Goal: Information Seeking & Learning: Find specific fact

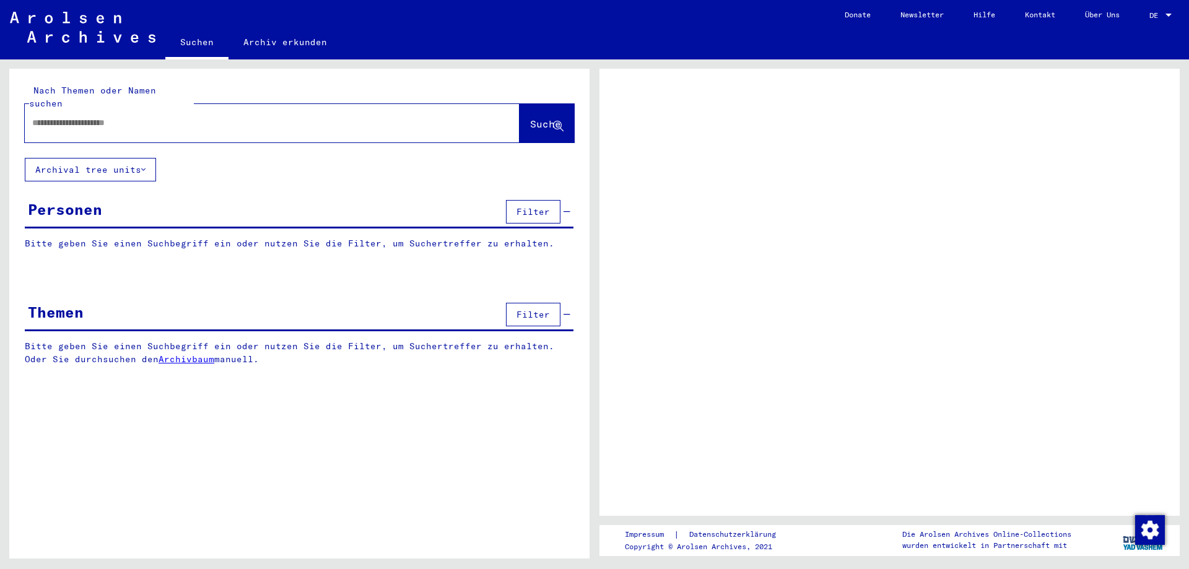
click at [162, 116] on input "text" at bounding box center [260, 122] width 457 height 13
type input "**********"
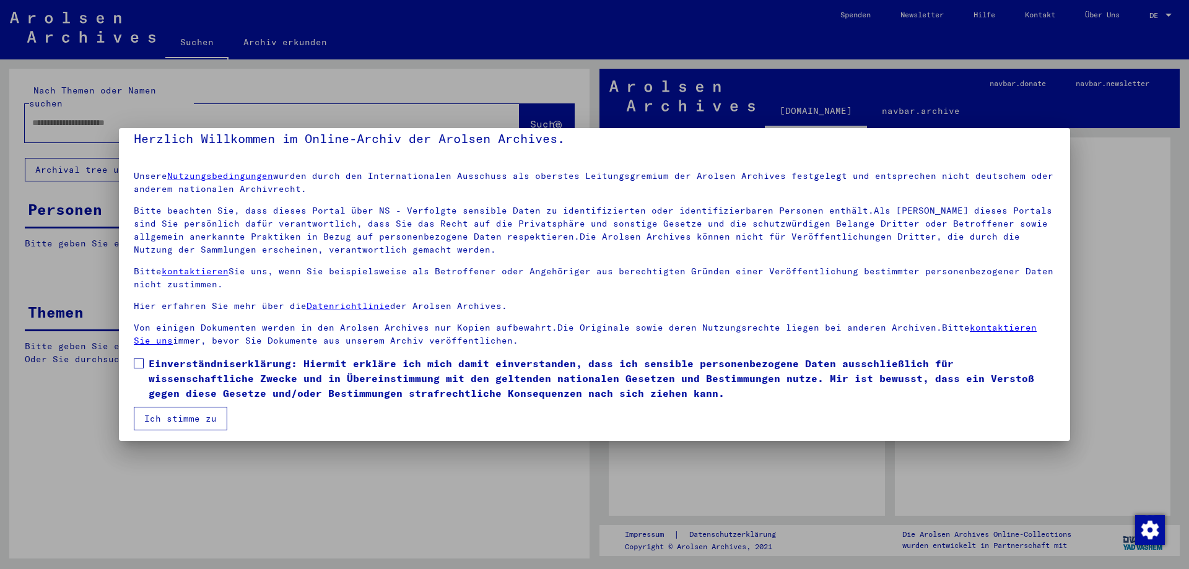
scroll to position [19, 0]
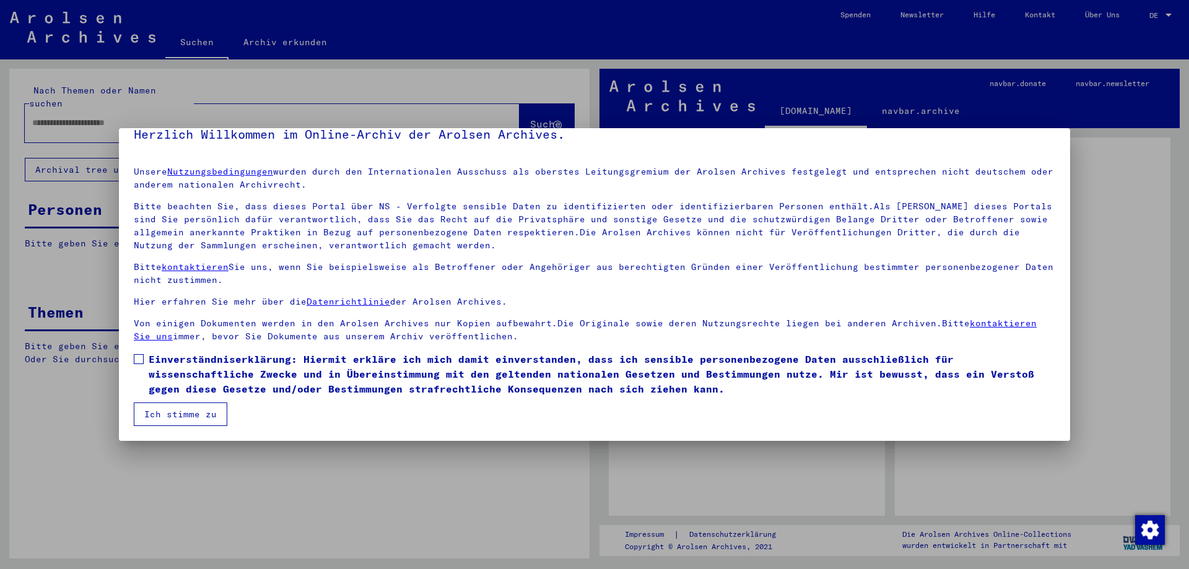
click at [145, 362] on label "Einverständniserklärung: Hiermit erkläre ich mich damit einverstanden, dass ich…" at bounding box center [594, 374] width 921 height 45
click at [202, 417] on button "Ich stimme zu" at bounding box center [180, 414] width 93 height 24
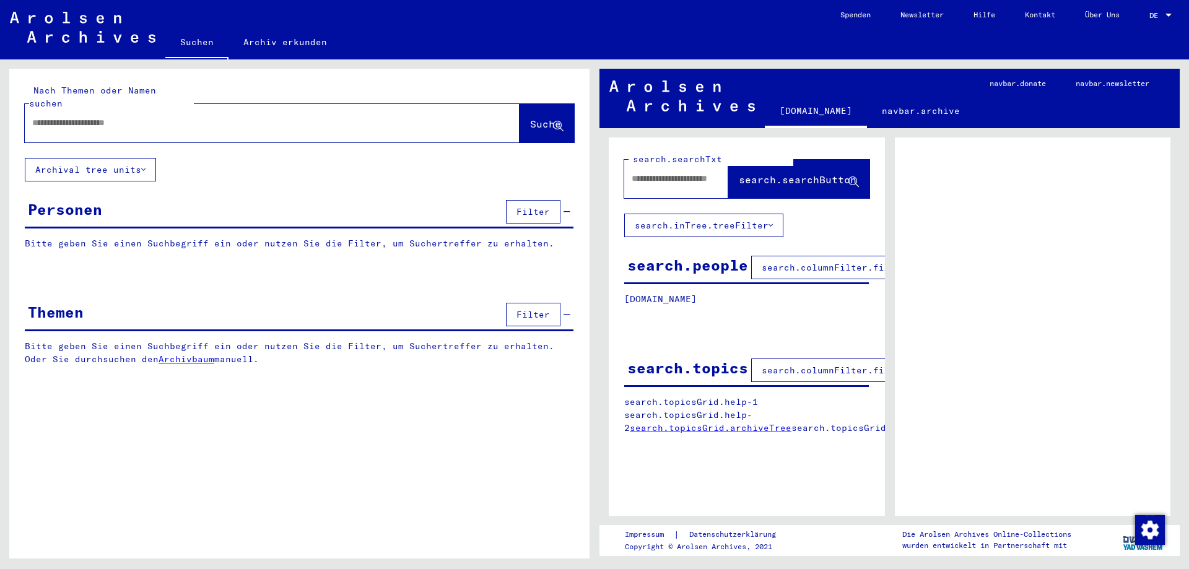
click at [228, 116] on input "text" at bounding box center [260, 122] width 457 height 13
type input "**********"
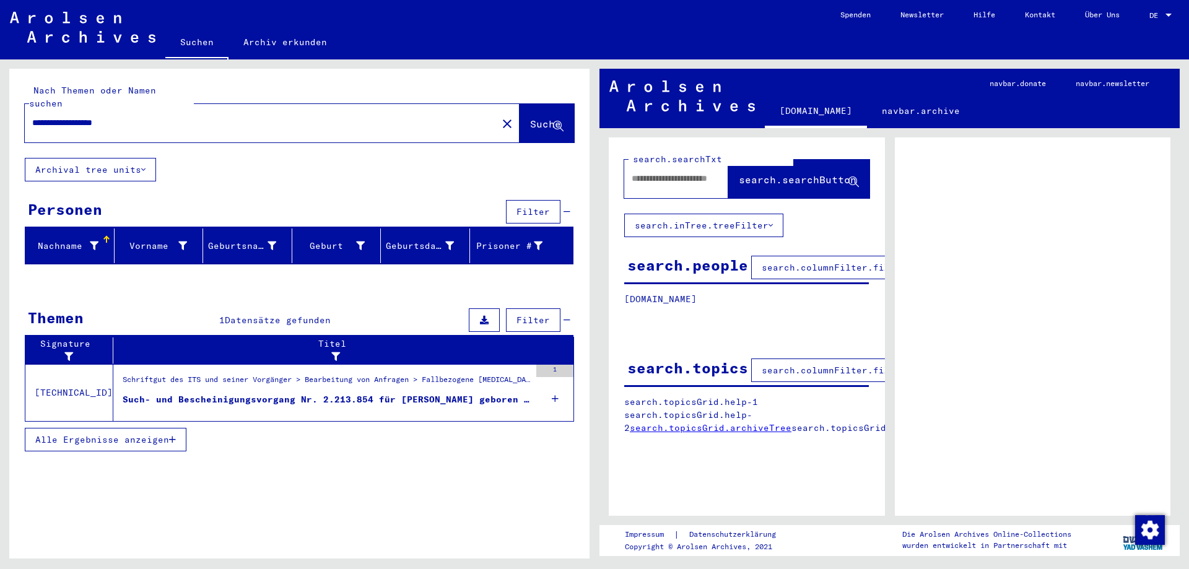
click at [347, 393] on div "Such- und Bescheinigungsvorgang Nr. 2.213.854 für GORZECKA, STANISLAWA geboren …" at bounding box center [326, 399] width 407 height 13
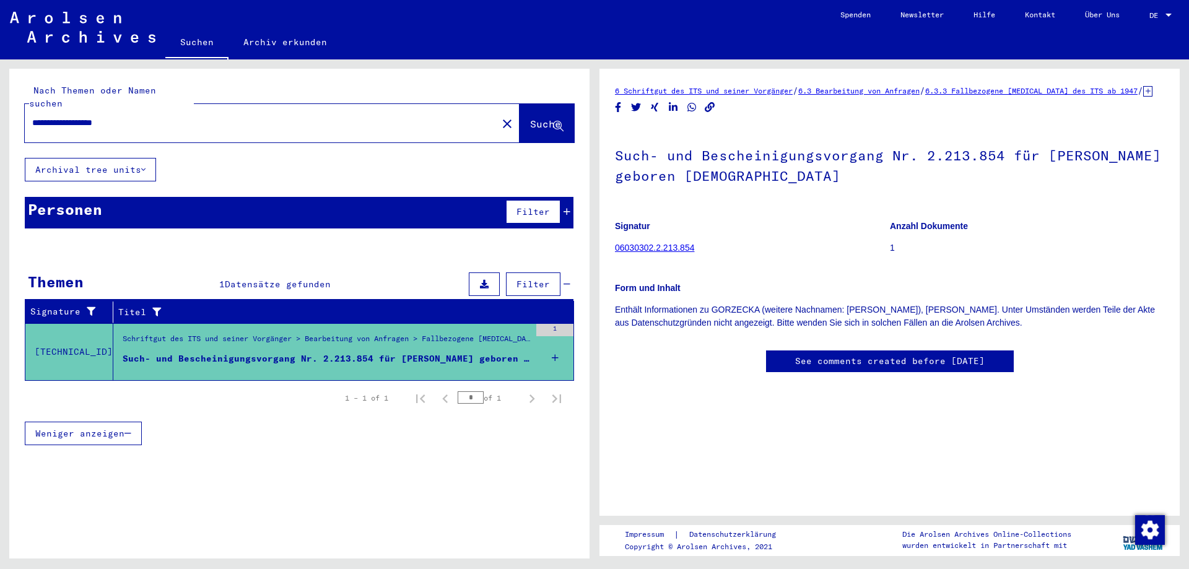
click at [662, 253] on link "06030302.2.213.854" at bounding box center [654, 248] width 79 height 10
click at [684, 253] on link "06030302.2.213.854" at bounding box center [654, 248] width 79 height 10
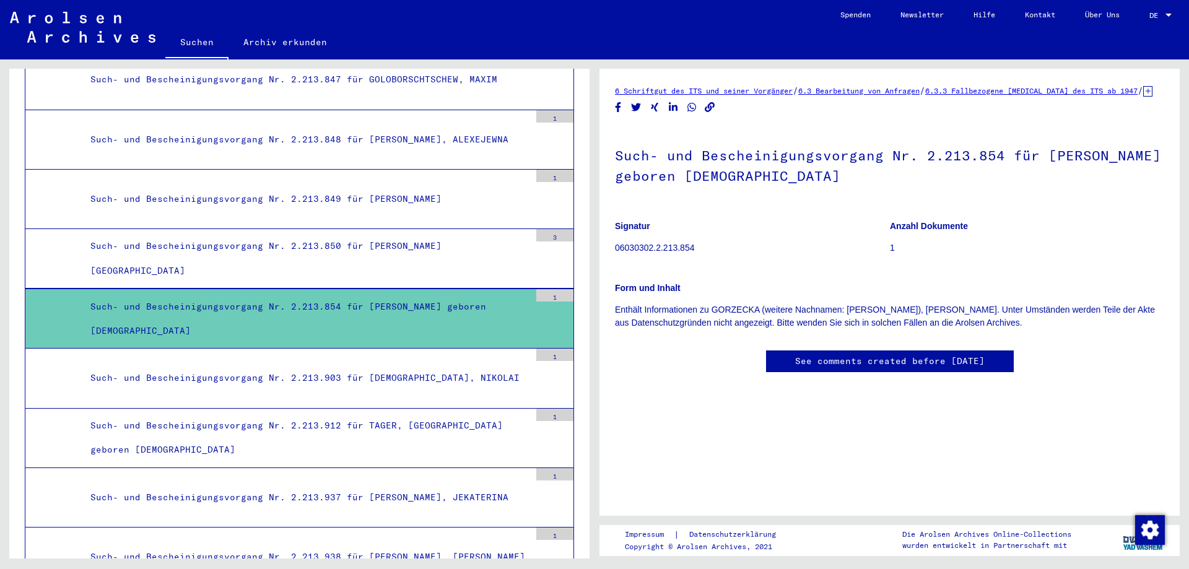
click at [646, 254] on p "06030302.2.213.854" at bounding box center [752, 247] width 274 height 13
click at [644, 254] on p "06030302.2.213.854" at bounding box center [752, 247] width 274 height 13
click at [470, 308] on div "Such- und Bescheinigungsvorgang Nr. 2.213.854 für GORZECKA, STANISLAWA geboren …" at bounding box center [305, 319] width 449 height 48
click at [119, 329] on div "Such- und Bescheinigungsvorgang Nr. 2.213.854 für GORZECKA, STANISLAWA geboren …" at bounding box center [305, 319] width 449 height 48
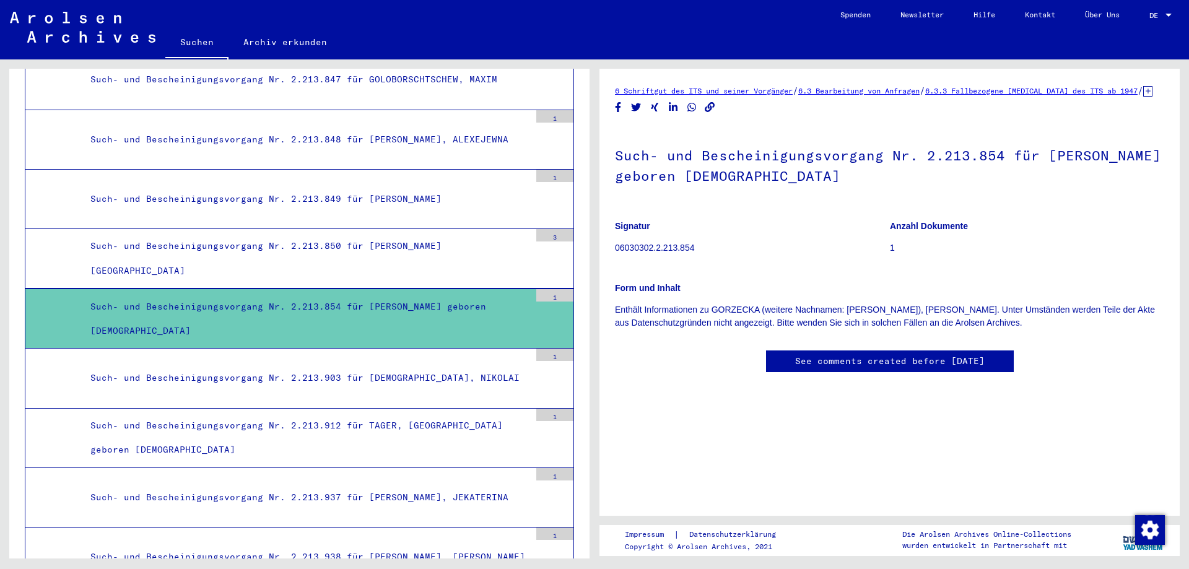
click at [148, 304] on div "Such- und Bescheinigungsvorgang Nr. 2.213.854 für GORZECKA, STANISLAWA geboren …" at bounding box center [305, 319] width 449 height 48
click at [147, 303] on div "Such- und Bescheinigungsvorgang Nr. 2.213.854 für GORZECKA, STANISLAWA geboren …" at bounding box center [305, 319] width 449 height 48
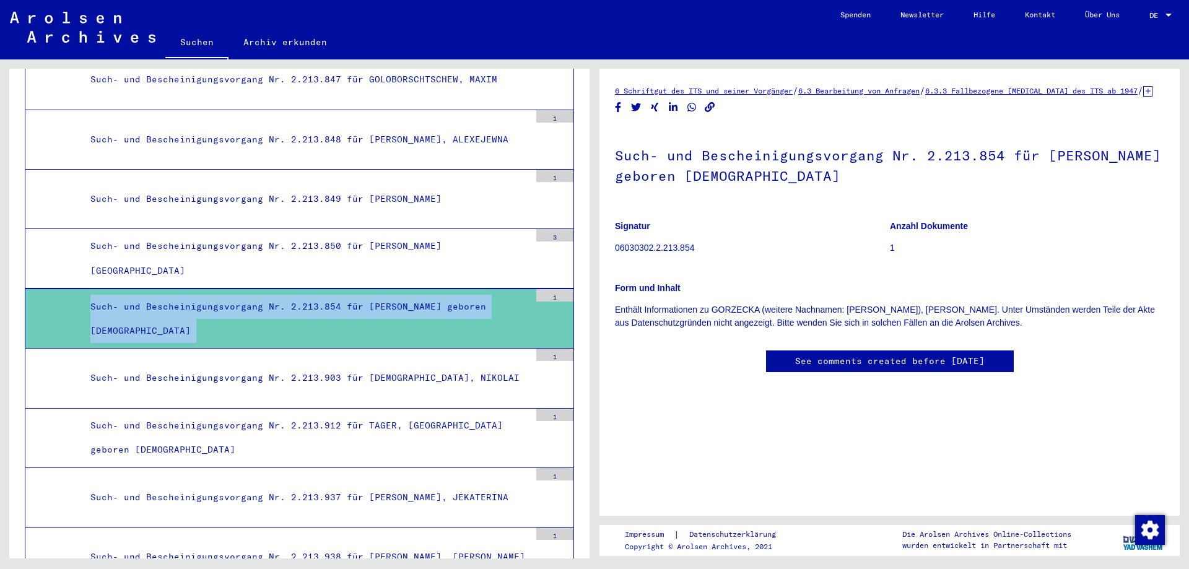
click at [147, 303] on div "Such- und Bescheinigungsvorgang Nr. 2.213.854 für GORZECKA, STANISLAWA geboren …" at bounding box center [305, 319] width 449 height 48
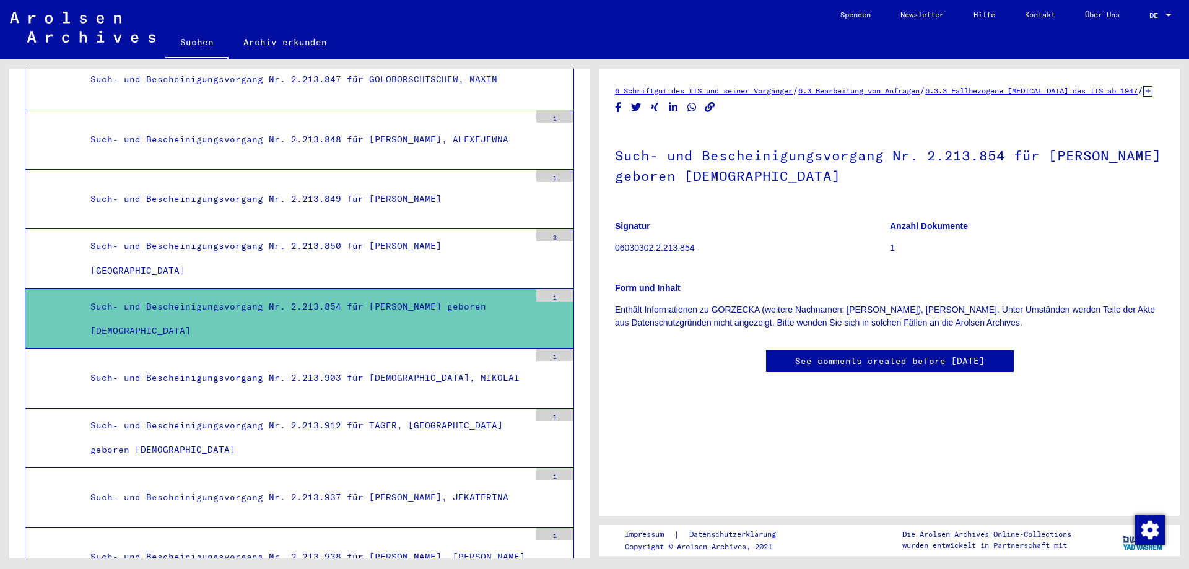
drag, startPoint x: 819, startPoint y: 308, endPoint x: 687, endPoint y: 243, distance: 147.6
click at [815, 303] on div "Form und Inhalt Enthält Informationen zu GORZECKA (weitere Nachnamen: PARYS), S…" at bounding box center [889, 298] width 549 height 63
click at [668, 254] on p "06030302.2.213.854" at bounding box center [752, 247] width 274 height 13
click at [799, 267] on figure "Signatur 06030302.2.213.854" at bounding box center [752, 239] width 274 height 56
click at [890, 254] on p "1" at bounding box center [1027, 247] width 274 height 13
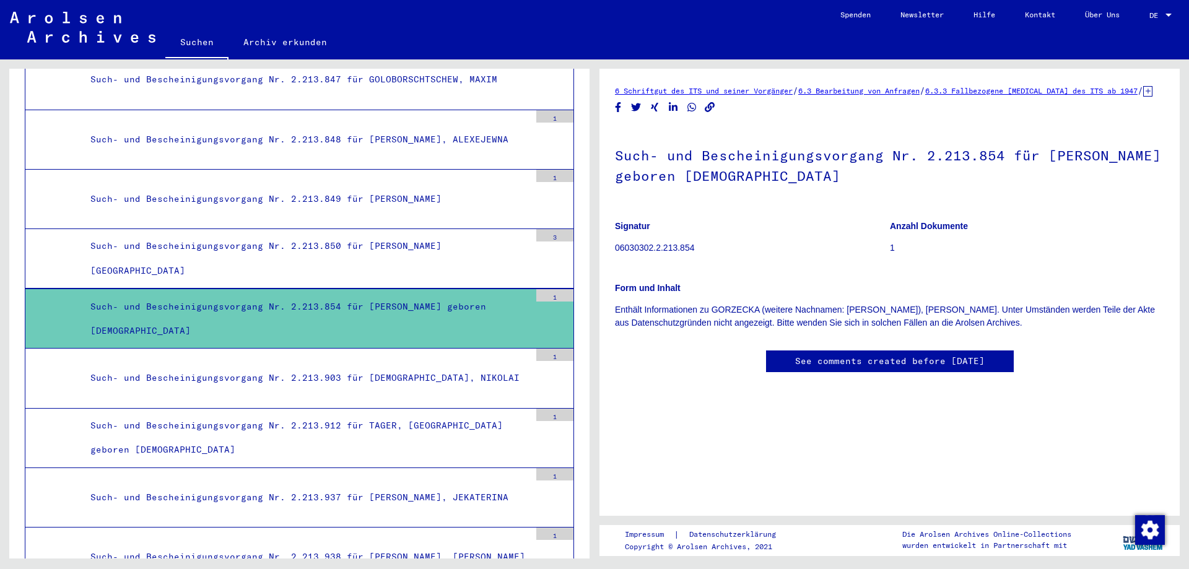
click at [1164, 14] on div at bounding box center [1168, 15] width 11 height 9
click at [1133, 20] on span "English" at bounding box center [1137, 21] width 30 height 9
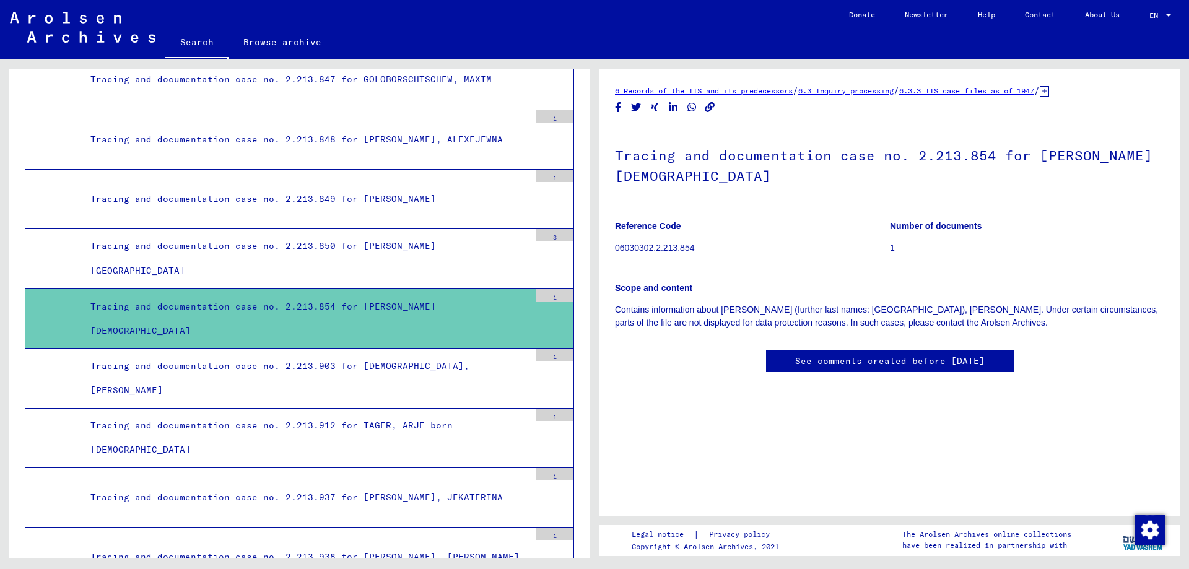
click at [447, 308] on div "Tracing and documentation case no. 2.213.854 for [PERSON_NAME] born [DEMOGRAPHI…" at bounding box center [305, 319] width 449 height 48
click at [539, 296] on div "1" at bounding box center [554, 295] width 37 height 12
click at [539, 297] on div "1" at bounding box center [554, 295] width 37 height 12
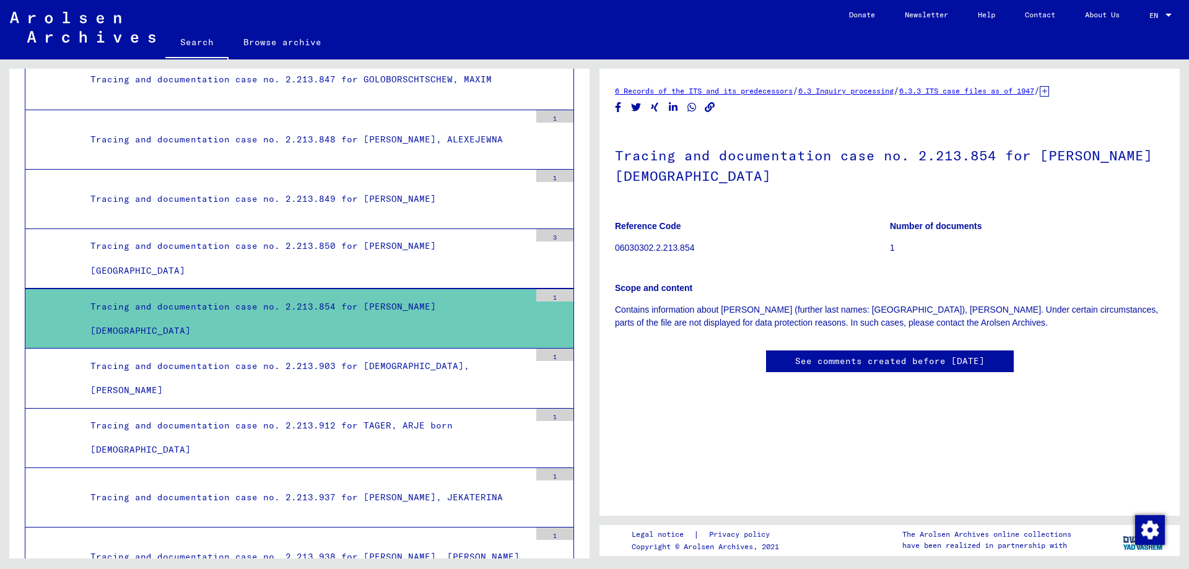
click at [724, 313] on p "Contains information about [PERSON_NAME] (further last names: [PERSON_NAME]), […" at bounding box center [889, 316] width 549 height 26
click at [637, 244] on p "06030302.2.213.854" at bounding box center [752, 247] width 274 height 13
click at [436, 319] on div "Tracing and documentation case no. 2.213.854 for [PERSON_NAME] born [DEMOGRAPHI…" at bounding box center [305, 319] width 449 height 48
click at [111, 323] on div "Tracing and documentation case no. 2.213.854 for [PERSON_NAME] born [DEMOGRAPHI…" at bounding box center [305, 319] width 449 height 48
click at [113, 323] on div "Tracing and documentation case no. 2.213.854 for [PERSON_NAME] born [DEMOGRAPHI…" at bounding box center [305, 319] width 449 height 48
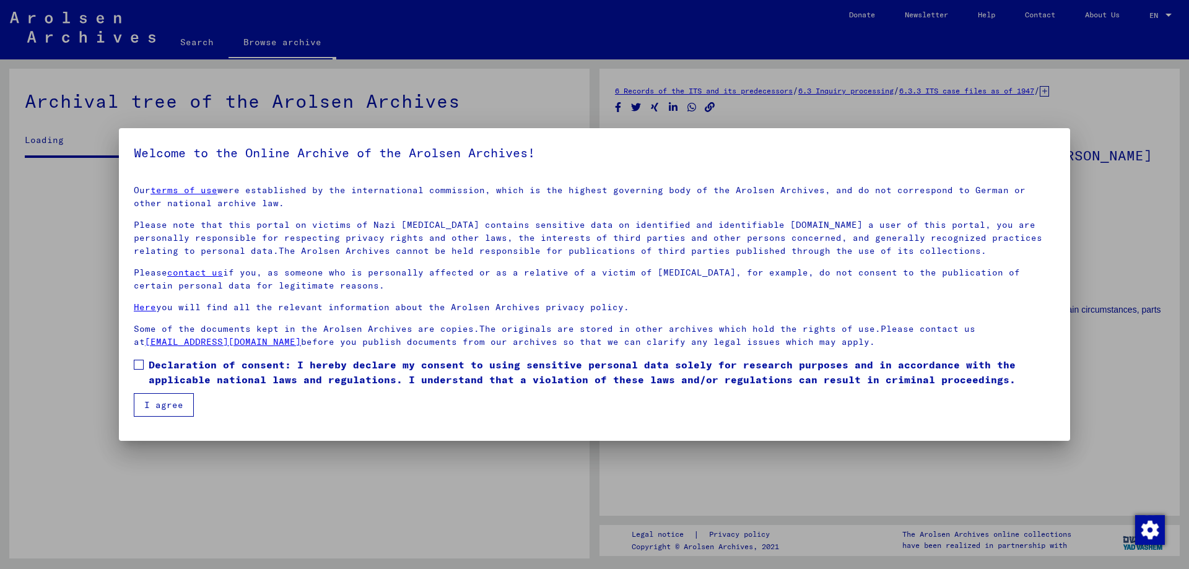
drag, startPoint x: 142, startPoint y: 362, endPoint x: 145, endPoint y: 373, distance: 11.6
click at [142, 361] on span at bounding box center [139, 365] width 10 height 10
click at [160, 406] on button "I agree" at bounding box center [164, 405] width 60 height 24
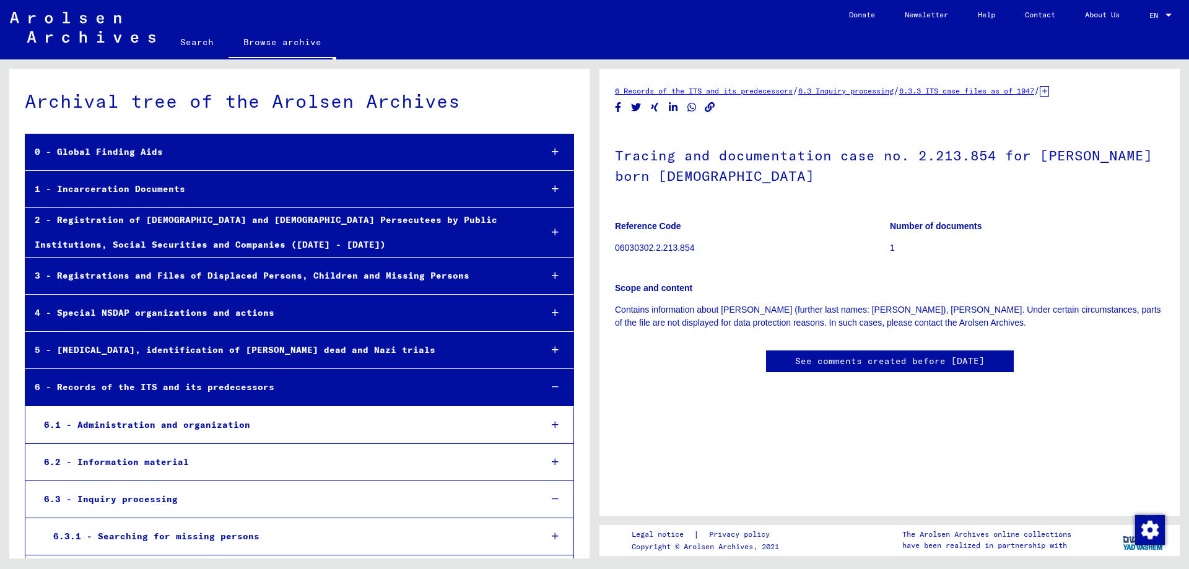
scroll to position [26660, 0]
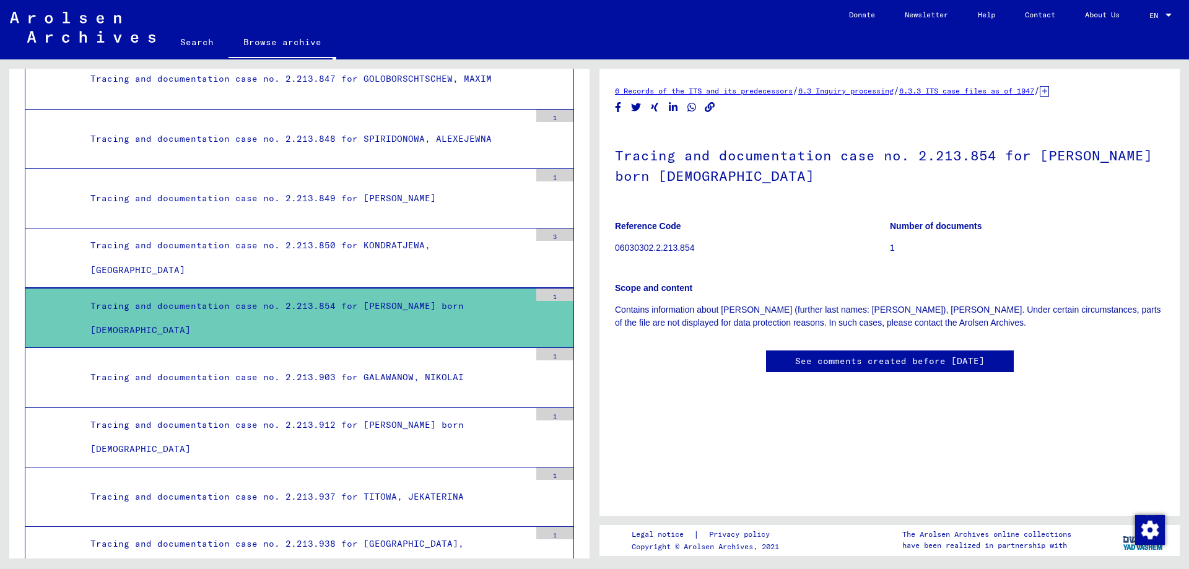
click at [334, 314] on div "Tracing and documentation case no. 2.213.854 for [PERSON_NAME] born [DEMOGRAPHI…" at bounding box center [305, 318] width 449 height 48
click at [540, 290] on div "1" at bounding box center [554, 294] width 37 height 12
click at [477, 308] on div "Tracing and documentation case no. 2.213.854 for [PERSON_NAME] born [DEMOGRAPHI…" at bounding box center [305, 318] width 449 height 48
click at [476, 308] on div "Tracing and documentation case no. 2.213.854 for [PERSON_NAME] born [DEMOGRAPHI…" at bounding box center [305, 318] width 449 height 48
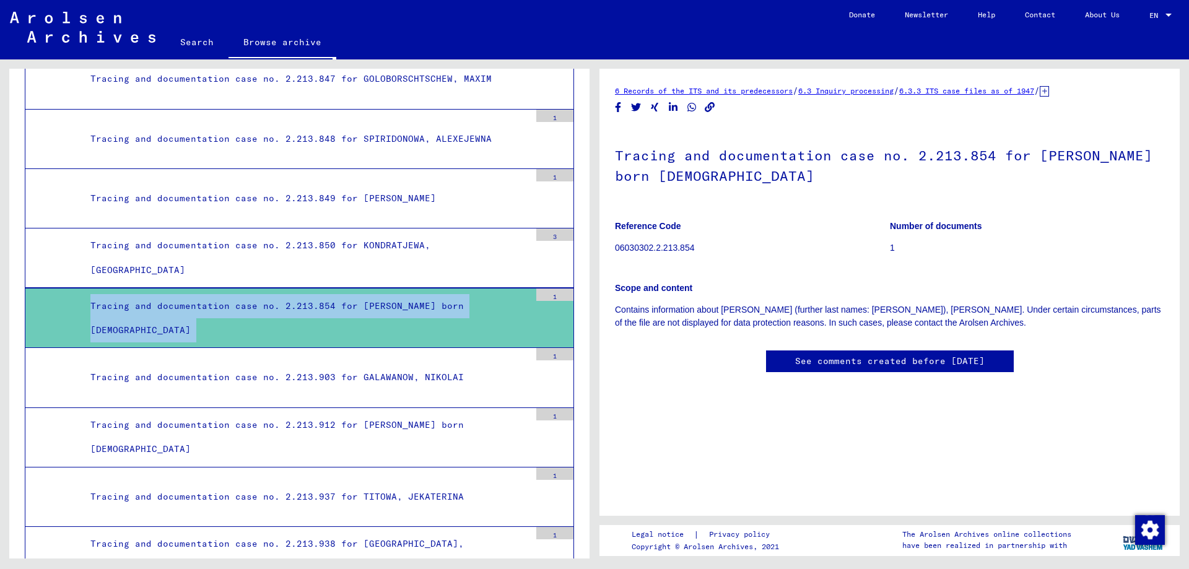
click at [476, 308] on div "Tracing and documentation case no. 2.213.854 for [PERSON_NAME] born [DEMOGRAPHI…" at bounding box center [305, 318] width 449 height 48
click at [479, 308] on div "Tracing and documentation case no. 2.213.854 for [PERSON_NAME] born [DEMOGRAPHI…" at bounding box center [305, 318] width 449 height 48
click at [206, 340] on div "Tracing and documentation case no. 2.213.854 for [PERSON_NAME] born [DEMOGRAPHI…" at bounding box center [305, 318] width 449 height 48
drag, startPoint x: 141, startPoint y: 326, endPoint x: 130, endPoint y: 324, distance: 11.4
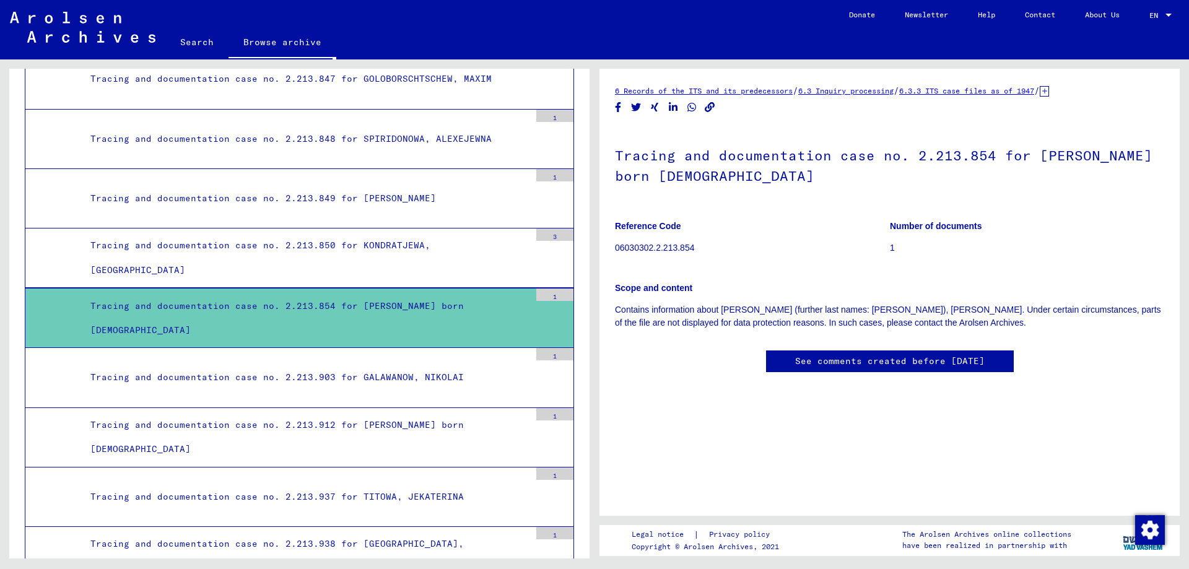
drag, startPoint x: 130, startPoint y: 324, endPoint x: 553, endPoint y: 288, distance: 424.9
click at [553, 288] on div "1" at bounding box center [554, 294] width 37 height 12
click at [550, 296] on div "1" at bounding box center [554, 294] width 37 height 12
